Goal: Information Seeking & Learning: Learn about a topic

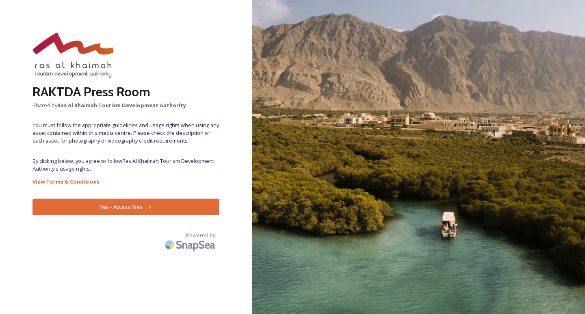
click at [126, 207] on button "Yes - Access Files" at bounding box center [125, 207] width 187 height 17
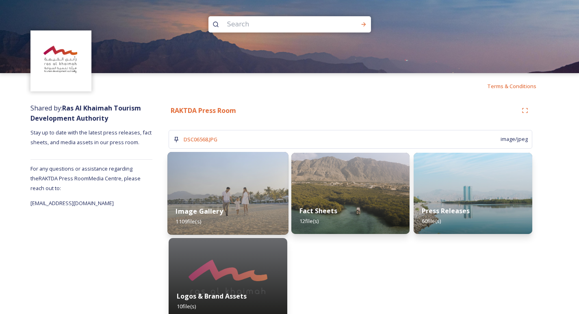
click at [249, 184] on img at bounding box center [227, 193] width 121 height 83
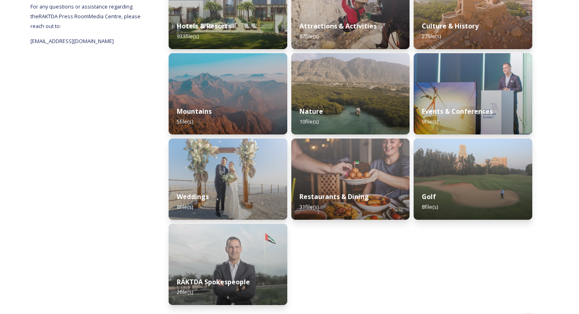
scroll to position [162, 0]
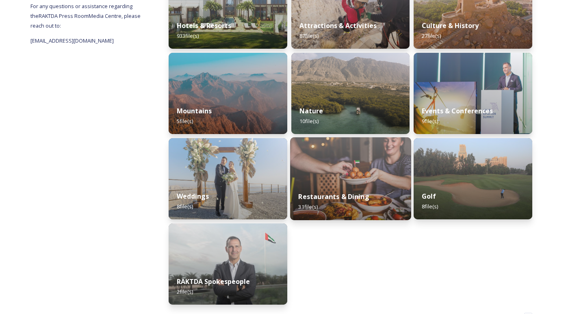
click at [327, 170] on img at bounding box center [350, 178] width 121 height 83
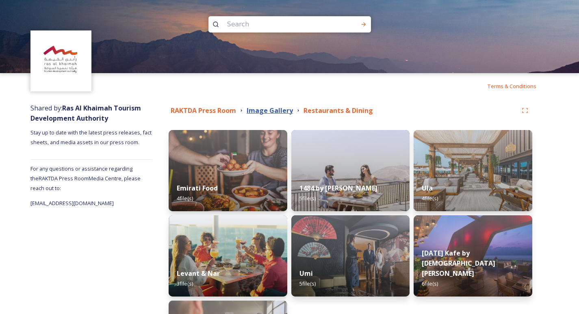
click at [275, 107] on strong "Image Gallery" at bounding box center [269, 110] width 46 height 9
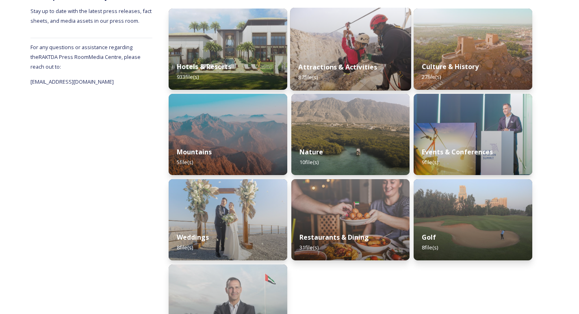
scroll to position [122, 0]
click at [337, 69] on strong "Attractions & Activities" at bounding box center [337, 66] width 79 height 9
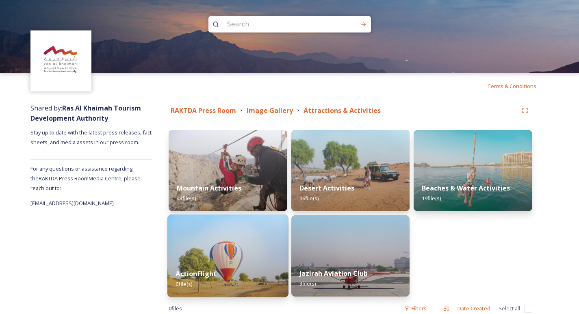
click at [241, 248] on img at bounding box center [227, 255] width 121 height 83
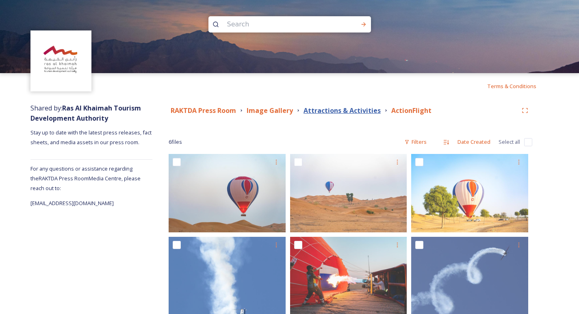
click at [343, 112] on strong "Attractions & Activities" at bounding box center [341, 110] width 77 height 9
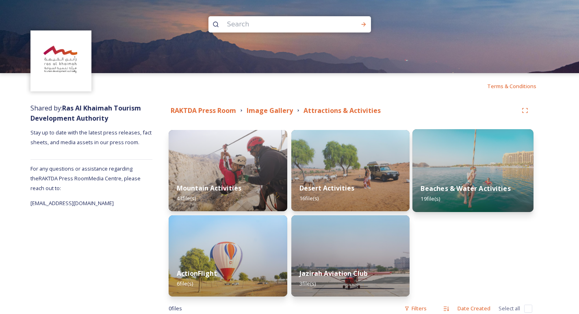
click at [465, 183] on div "Beaches & Water Activities 19 file(s)" at bounding box center [472, 193] width 121 height 37
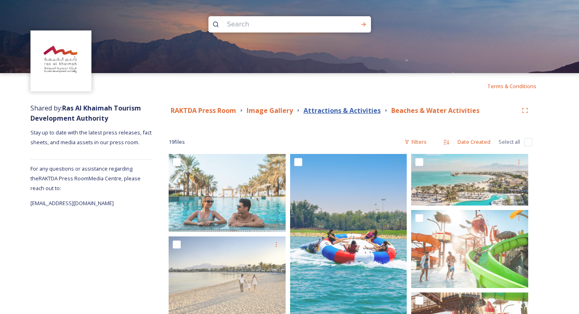
click at [363, 112] on strong "Attractions & Activities" at bounding box center [341, 110] width 77 height 9
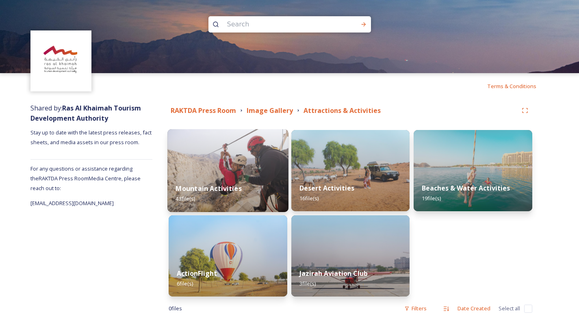
click at [230, 182] on div "Mountain Activities 43 file(s)" at bounding box center [227, 193] width 121 height 37
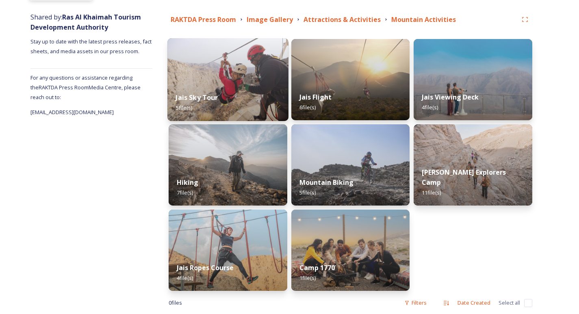
scroll to position [106, 0]
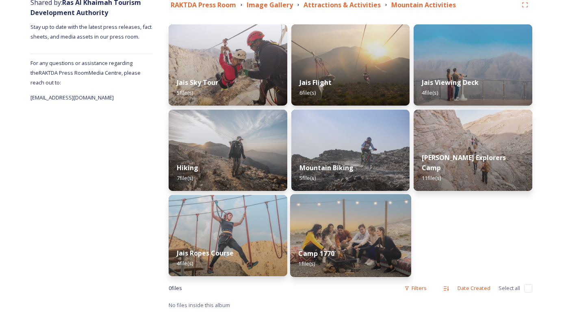
click at [345, 222] on img at bounding box center [350, 235] width 121 height 83
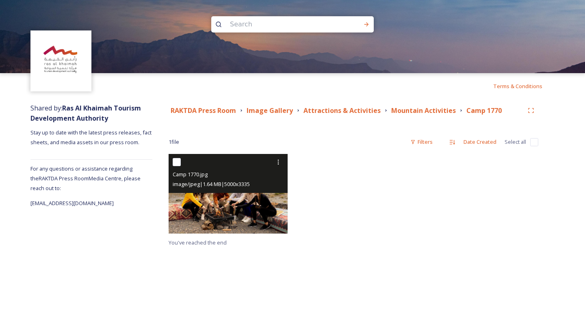
click at [226, 201] on img at bounding box center [228, 193] width 119 height 79
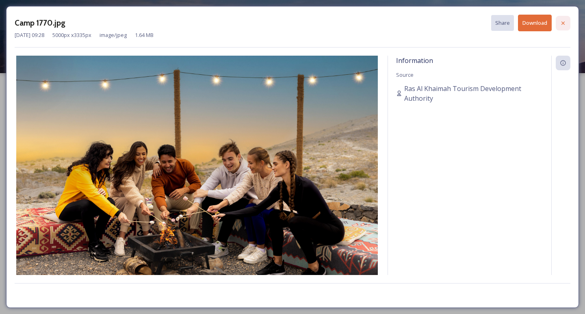
click at [560, 24] on icon at bounding box center [563, 23] width 6 height 6
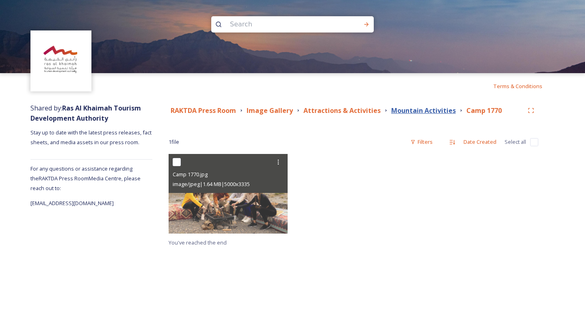
click at [391, 108] on strong "Mountain Activities" at bounding box center [423, 110] width 65 height 9
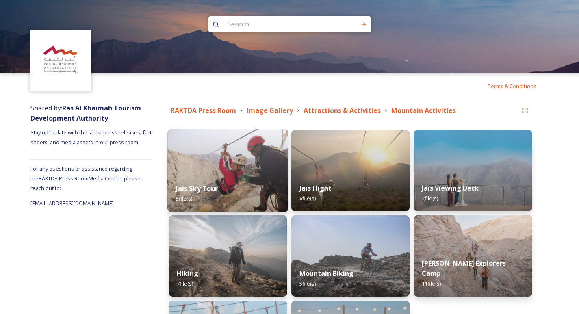
click at [247, 170] on img at bounding box center [227, 170] width 121 height 83
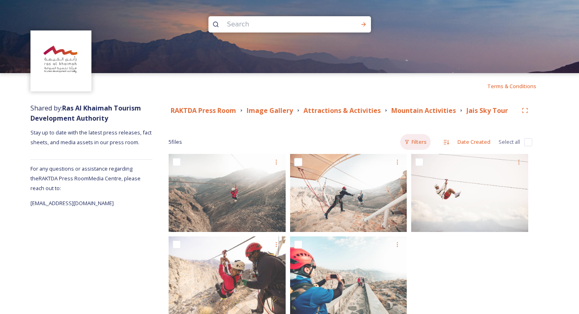
scroll to position [18, 0]
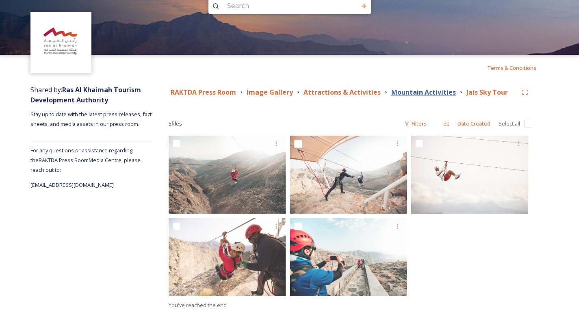
click at [426, 93] on strong "Mountain Activities" at bounding box center [423, 92] width 65 height 9
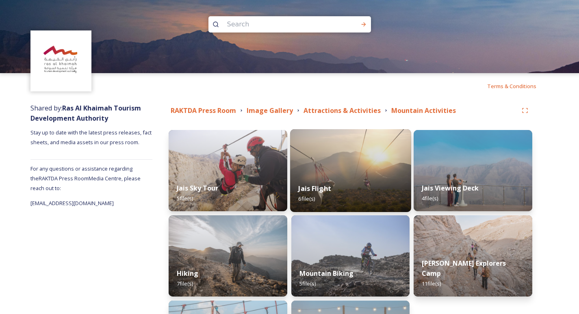
click at [316, 186] on strong "Jais Flight" at bounding box center [314, 188] width 33 height 9
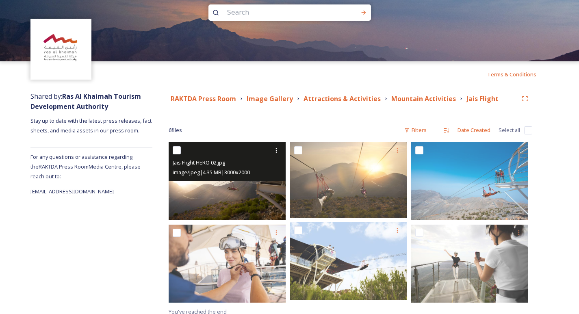
scroll to position [18, 0]
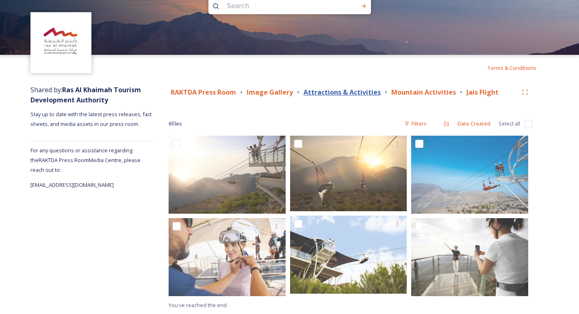
click at [364, 91] on strong "Attractions & Activities" at bounding box center [341, 92] width 77 height 9
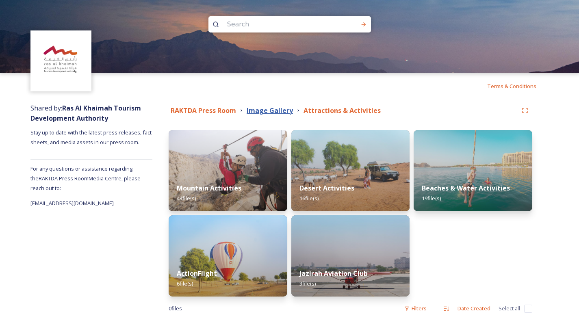
click at [279, 113] on strong "Image Gallery" at bounding box center [269, 110] width 46 height 9
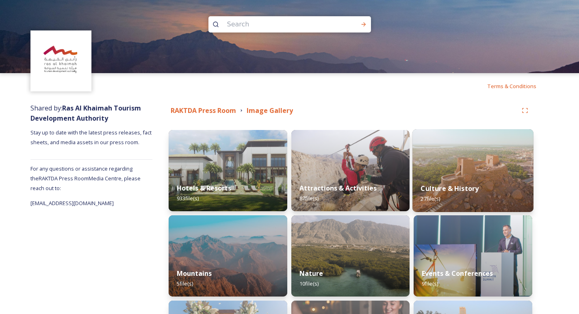
click at [480, 181] on div "Culture & History 27 file(s)" at bounding box center [472, 193] width 121 height 37
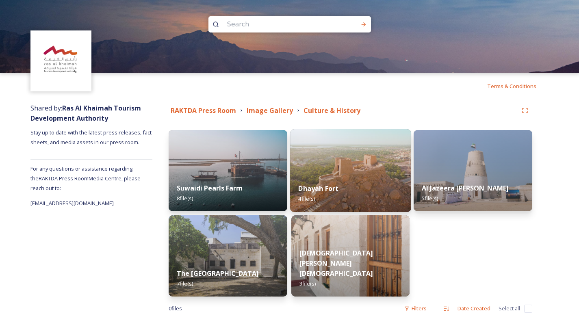
scroll to position [20, 0]
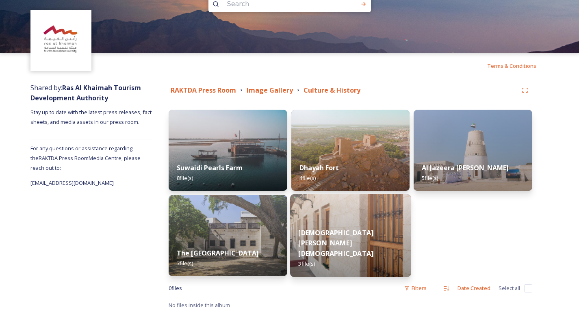
click at [363, 236] on img at bounding box center [350, 235] width 121 height 83
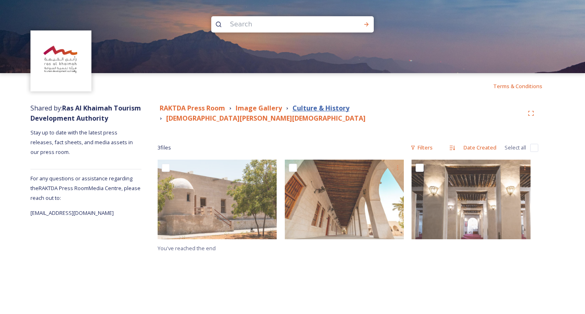
click at [341, 111] on strong "Culture & History" at bounding box center [320, 108] width 57 height 9
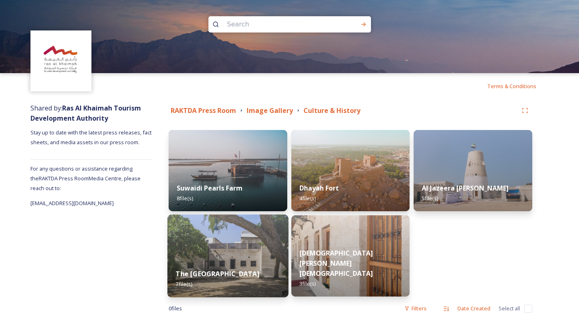
click at [235, 260] on div "The [GEOGRAPHIC_DATA] 7 file(s)" at bounding box center [227, 278] width 121 height 37
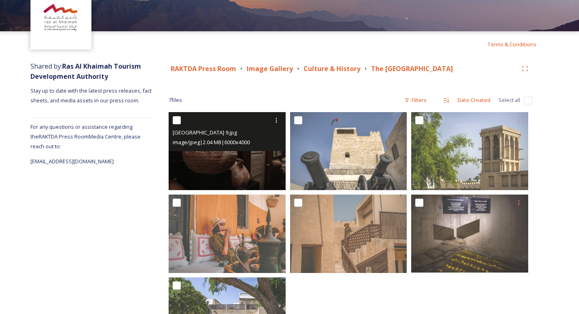
scroll to position [101, 0]
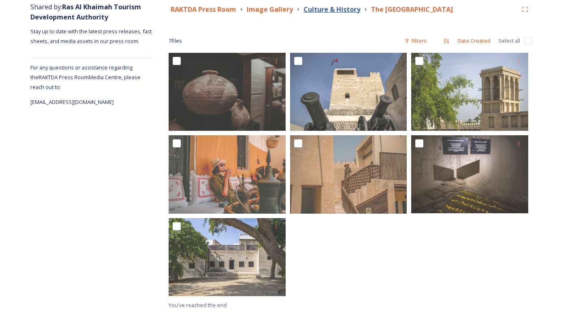
click at [345, 11] on strong "Culture & History" at bounding box center [331, 9] width 57 height 9
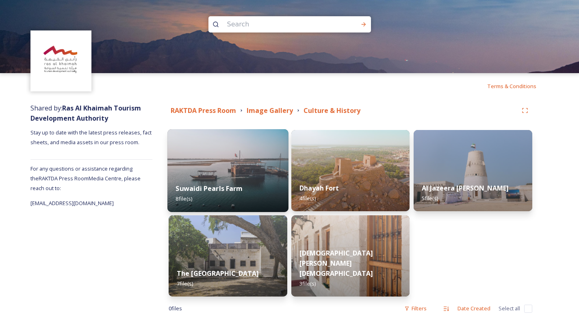
click at [234, 184] on div "Suwaidi Pearls Farm 8 file(s)" at bounding box center [227, 193] width 121 height 37
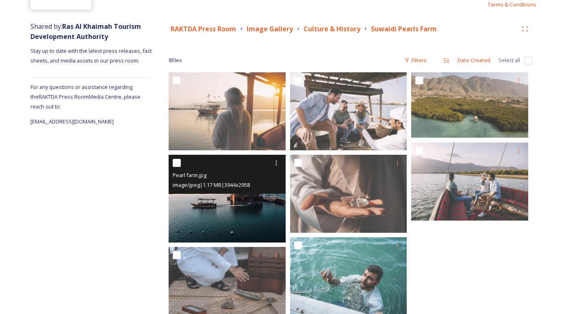
scroll to position [29, 0]
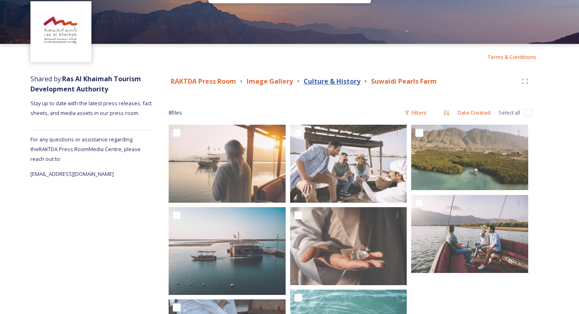
click at [340, 77] on strong "Culture & History" at bounding box center [331, 81] width 57 height 9
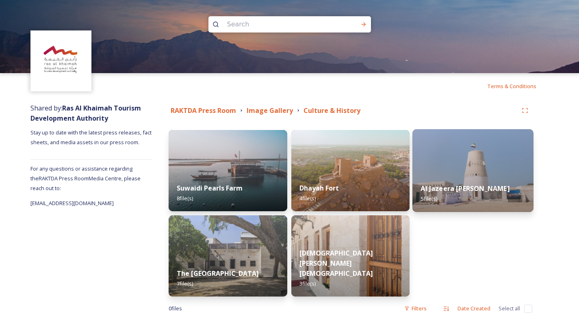
click at [465, 165] on img at bounding box center [472, 170] width 121 height 83
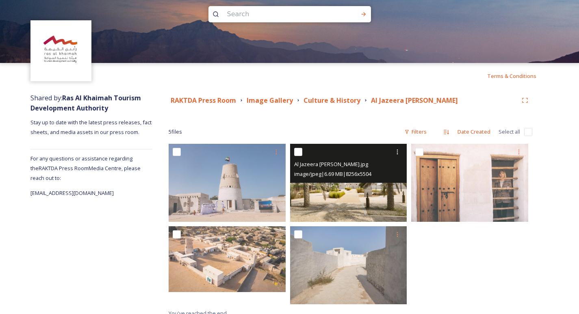
scroll to position [18, 0]
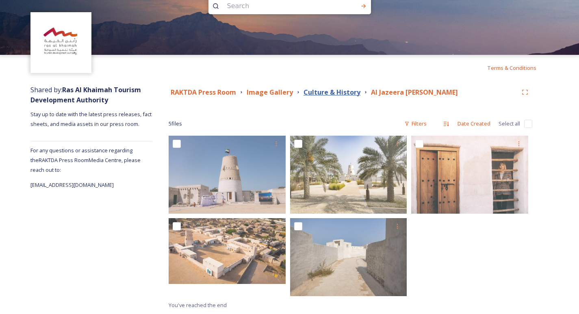
click at [350, 91] on strong "Culture & History" at bounding box center [331, 92] width 57 height 9
